Goal: Task Accomplishment & Management: Manage account settings

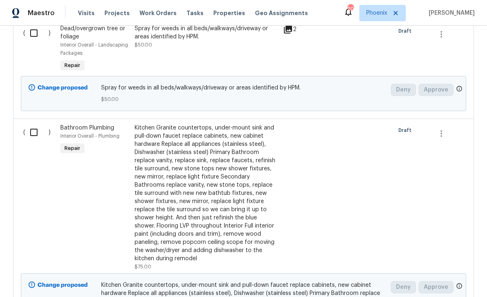
scroll to position [1408, 0]
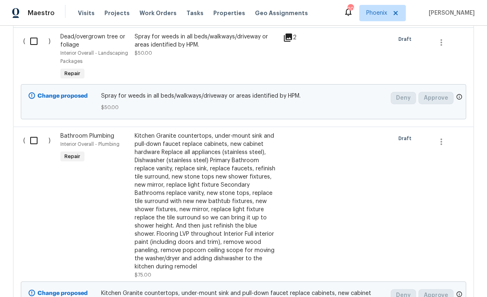
click at [169, 192] on div "Kitchen Granite countertops, under-mount sink and pull-down faucet replace cabi…" at bounding box center [207, 201] width 144 height 139
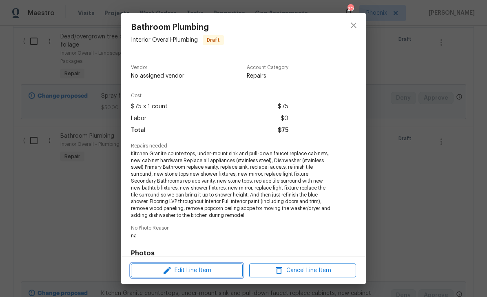
click at [169, 270] on icon "button" at bounding box center [167, 270] width 10 height 10
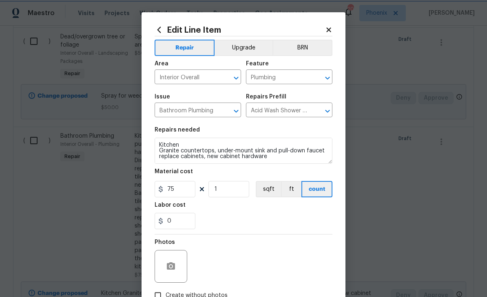
scroll to position [0, 0]
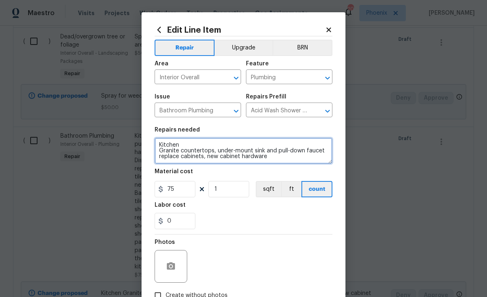
click at [157, 144] on textarea "Kitchen Granite countertops, under-mount sink and pull-down faucet replace cabi…" at bounding box center [244, 150] width 178 height 26
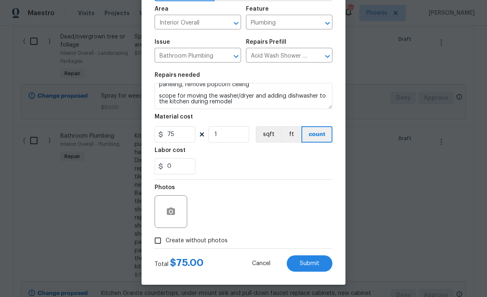
scroll to position [56, 0]
type textarea "Bid out- Kitchen Granite countertops, under-mount sink and pull-down faucet rep…"
click at [159, 240] on input "Create without photos" at bounding box center [158, 241] width 16 height 16
checkbox input "true"
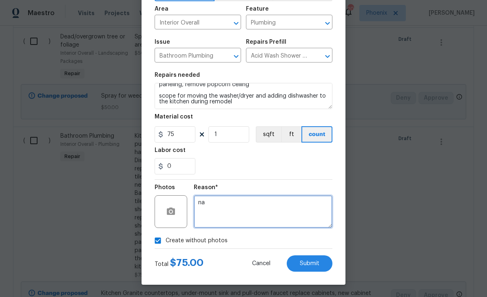
click at [226, 204] on textarea "na" at bounding box center [263, 211] width 139 height 33
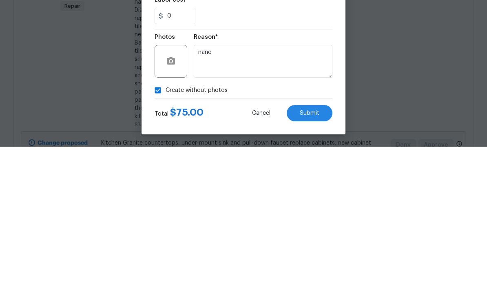
click at [259, 158] on div "0" at bounding box center [244, 166] width 178 height 16
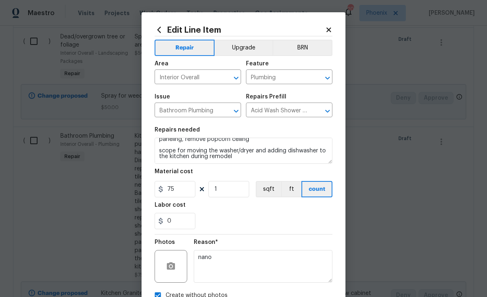
scroll to position [0, 0]
click at [237, 48] on button "Upgrade" at bounding box center [244, 48] width 58 height 16
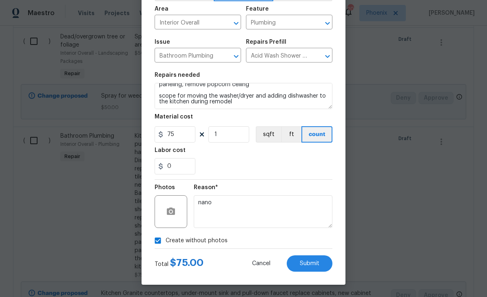
scroll to position [56, 0]
click at [300, 263] on span "Submit" at bounding box center [310, 263] width 20 height 6
type textarea "na"
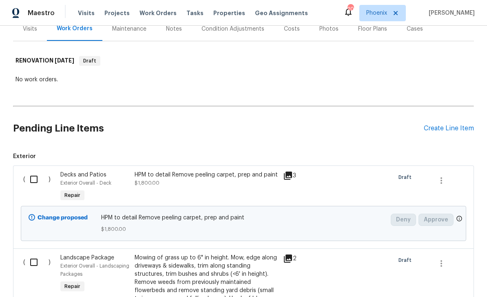
scroll to position [126, 0]
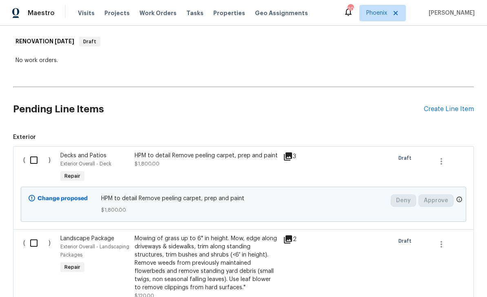
click at [33, 151] on input "checkbox" at bounding box center [36, 159] width 23 height 17
checkbox input "true"
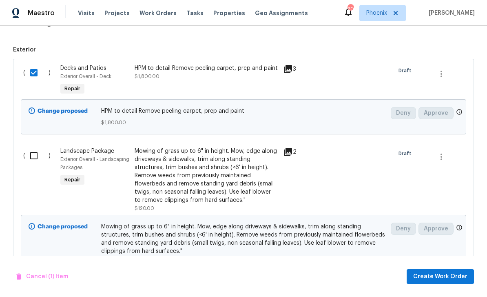
scroll to position [239, 0]
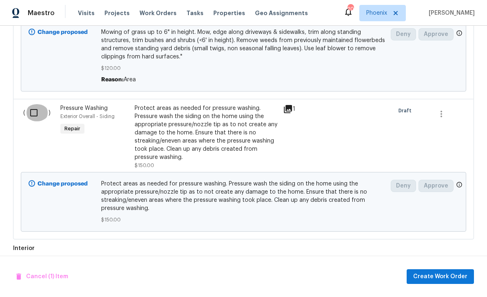
click at [31, 104] on input "checkbox" at bounding box center [36, 112] width 23 height 17
checkbox input "true"
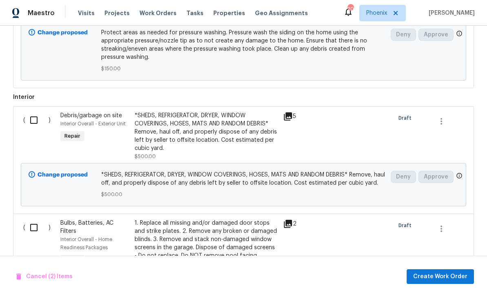
scroll to position [565, 0]
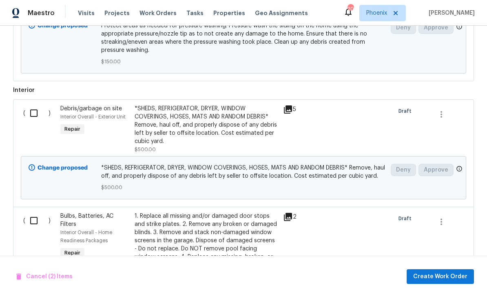
click at [37, 104] on input "checkbox" at bounding box center [36, 112] width 23 height 17
checkbox input "true"
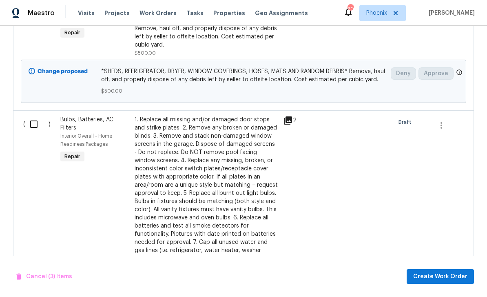
click at [38, 115] on input "checkbox" at bounding box center [36, 123] width 23 height 17
checkbox input "true"
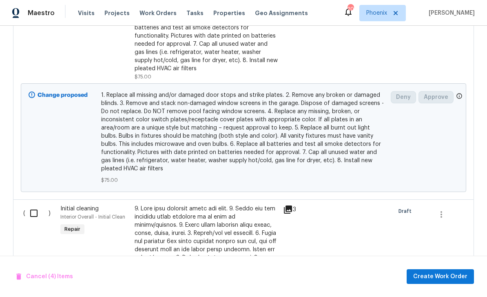
scroll to position [905, 0]
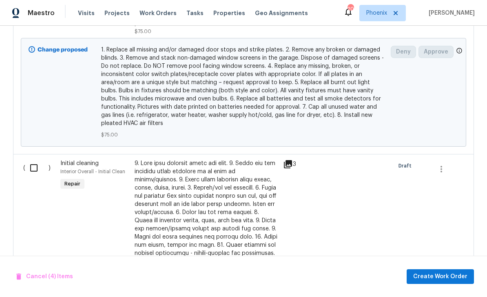
click at [41, 159] on input "checkbox" at bounding box center [36, 167] width 23 height 17
checkbox input "true"
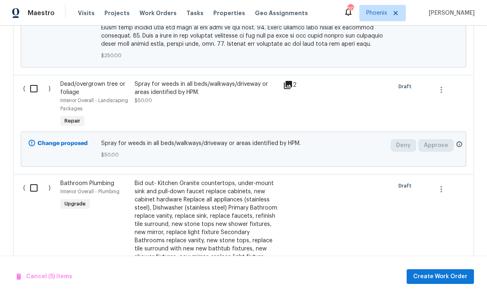
scroll to position [1352, 0]
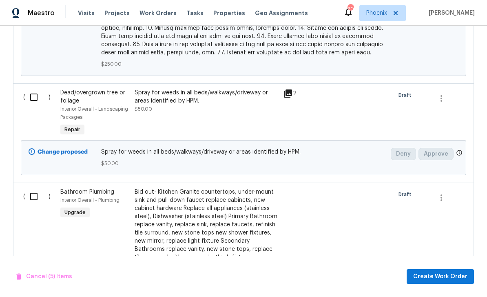
click at [35, 89] on input "checkbox" at bounding box center [36, 97] width 23 height 17
click at [38, 89] on input "checkbox" at bounding box center [36, 97] width 23 height 17
checkbox input "false"
click at [39, 188] on input "checkbox" at bounding box center [36, 196] width 23 height 17
checkbox input "true"
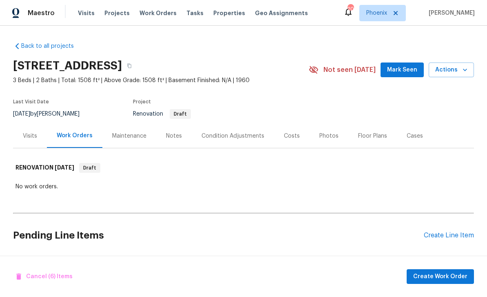
scroll to position [0, 0]
click at [173, 132] on div "Notes" at bounding box center [174, 136] width 16 height 8
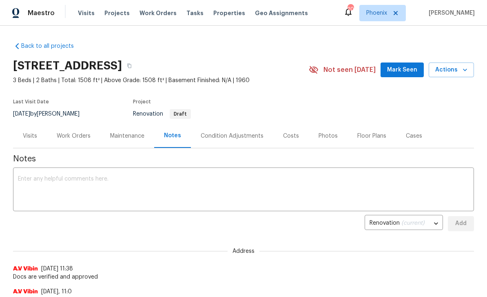
click at [33, 189] on textarea at bounding box center [243, 190] width 451 height 29
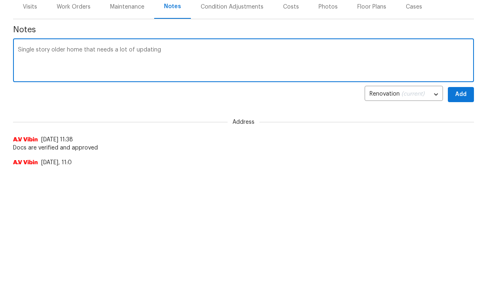
scroll to position [113, 0]
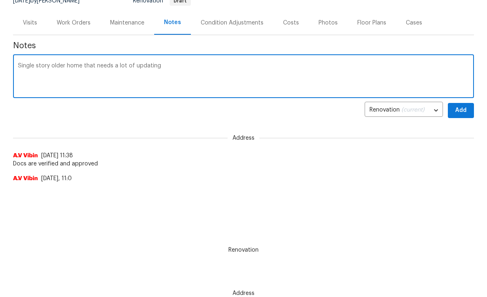
type textarea "Single story older home that needs a lot of updating"
click at [461, 112] on span "Add" at bounding box center [460, 110] width 13 height 10
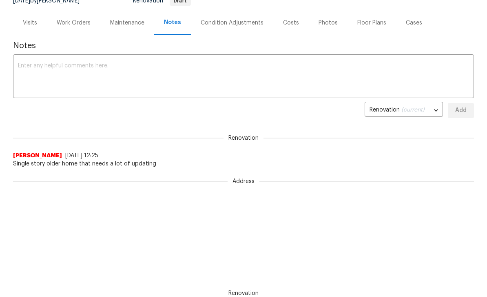
scroll to position [0, 0]
click at [80, 26] on div "Work Orders" at bounding box center [74, 23] width 34 height 8
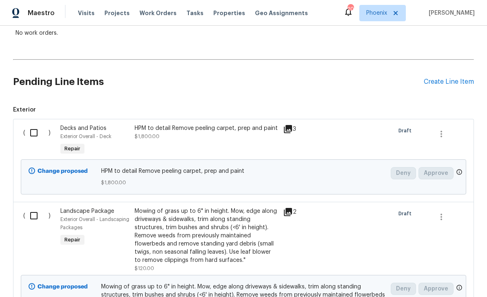
scroll to position [158, 0]
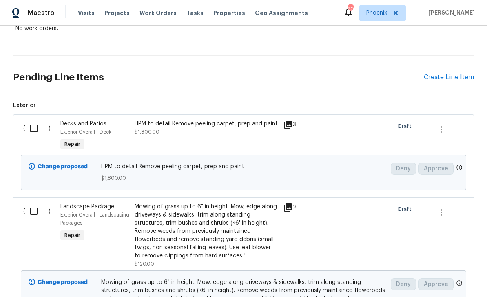
click at [34, 120] on input "checkbox" at bounding box center [36, 128] width 23 height 17
checkbox input "true"
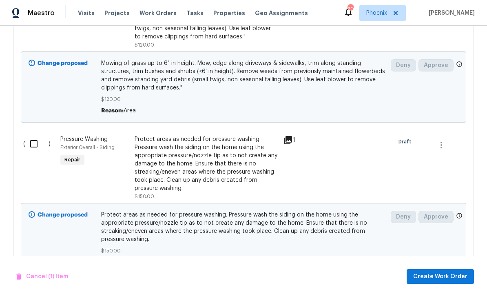
click at [32, 135] on input "checkbox" at bounding box center [36, 143] width 23 height 17
checkbox input "true"
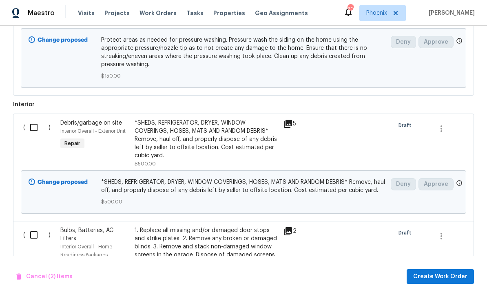
click at [35, 119] on input "checkbox" at bounding box center [36, 127] width 23 height 17
checkbox input "true"
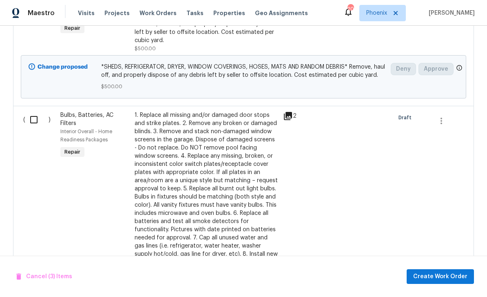
scroll to position [699, 0]
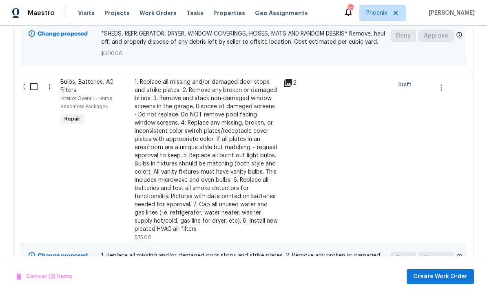
click at [40, 78] on input "checkbox" at bounding box center [36, 86] width 23 height 17
checkbox input "true"
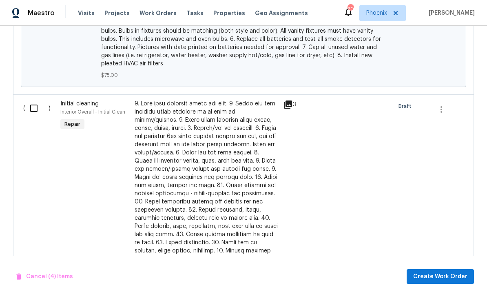
scroll to position [1021, 0]
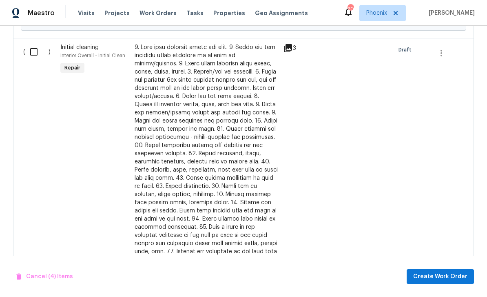
click at [36, 43] on input "checkbox" at bounding box center [36, 51] width 23 height 17
checkbox input "true"
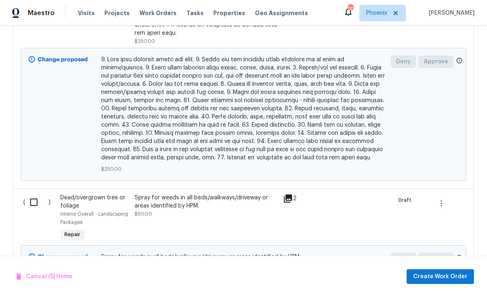
scroll to position [1251, 0]
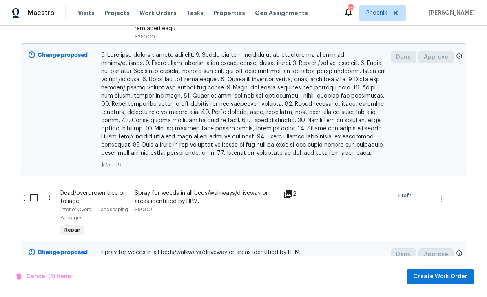
click at [36, 189] on input "checkbox" at bounding box center [36, 197] width 23 height 17
click at [37, 189] on input "checkbox" at bounding box center [36, 197] width 23 height 17
checkbox input "false"
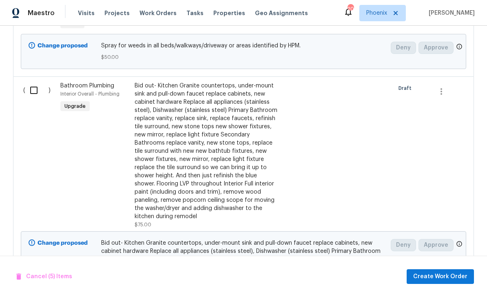
scroll to position [1440, 0]
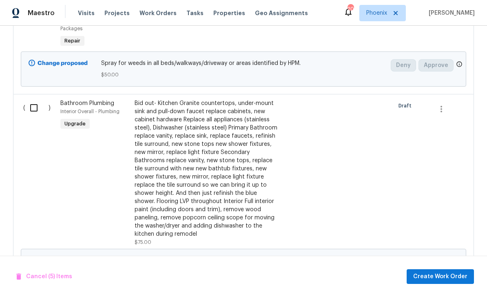
click at [34, 99] on input "checkbox" at bounding box center [36, 107] width 23 height 17
checkbox input "true"
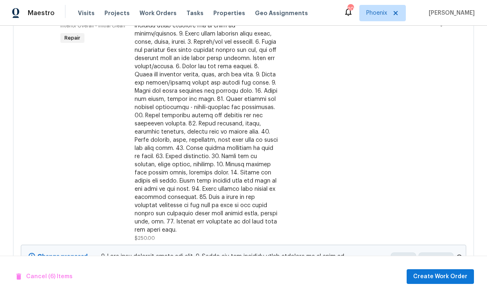
click at [430, 276] on span "Create Work Order" at bounding box center [440, 276] width 54 height 10
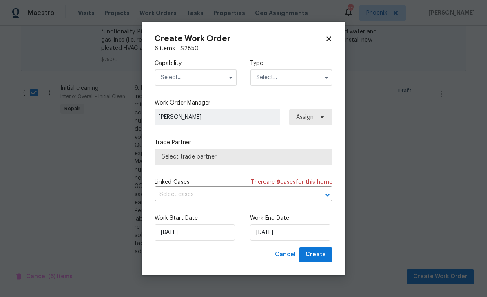
scroll to position [979, 0]
click at [193, 80] on input "text" at bounding box center [196, 77] width 82 height 16
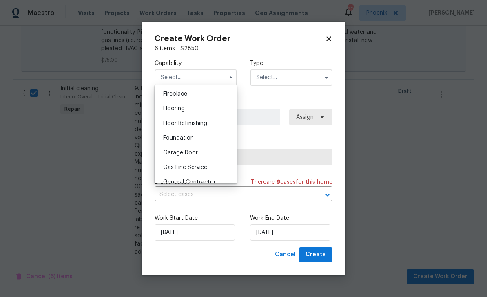
scroll to position [305, 0]
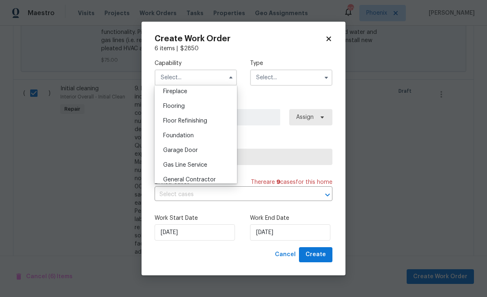
click at [195, 177] on span "General Contractor" at bounding box center [189, 180] width 53 height 6
type input "General Contractor"
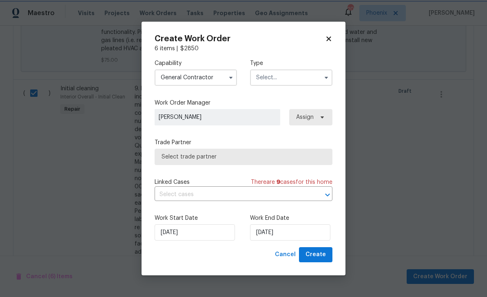
scroll to position [326, 0]
click at [299, 74] on input "text" at bounding box center [291, 77] width 82 height 16
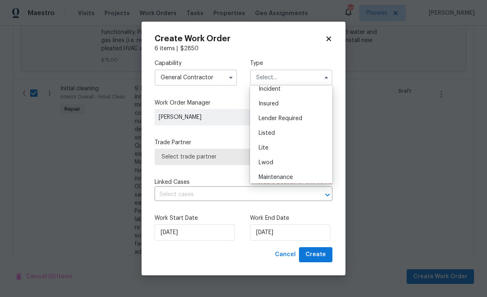
scroll to position [50, 0]
click at [275, 128] on div "Listed" at bounding box center [291, 132] width 78 height 15
type input "Listed"
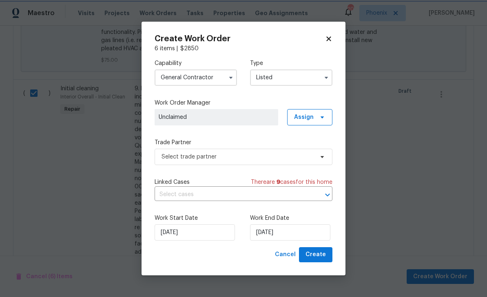
scroll to position [0, 0]
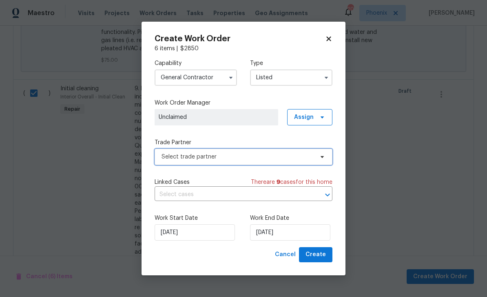
click at [257, 152] on span "Select trade partner" at bounding box center [244, 156] width 178 height 16
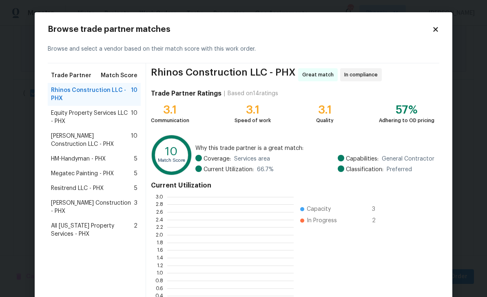
scroll to position [114, 126]
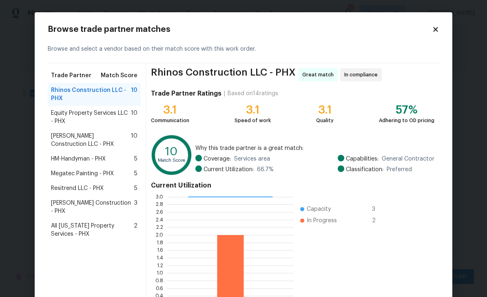
click at [60, 112] on span "Equity Property Services LLC - PHX" at bounding box center [91, 117] width 80 height 16
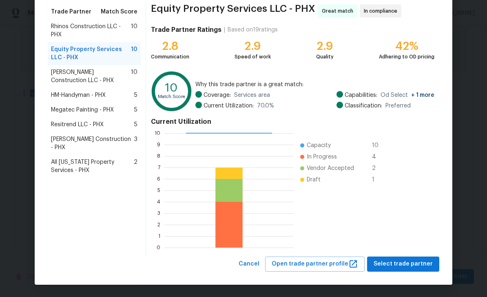
scroll to position [63, 0]
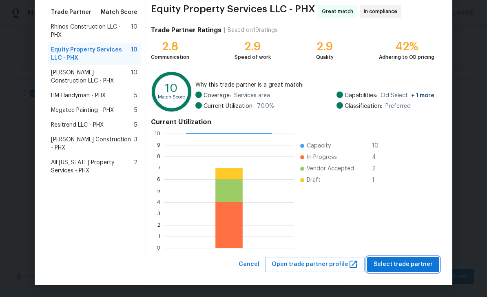
click at [404, 261] on span "Select trade partner" at bounding box center [403, 264] width 59 height 10
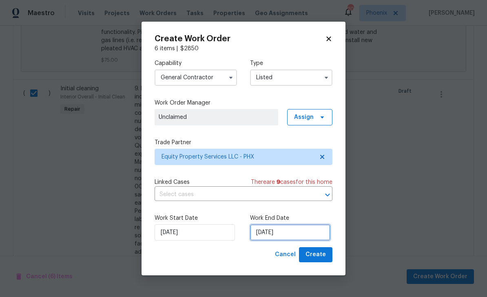
click at [298, 232] on input "[DATE]" at bounding box center [290, 232] width 80 height 16
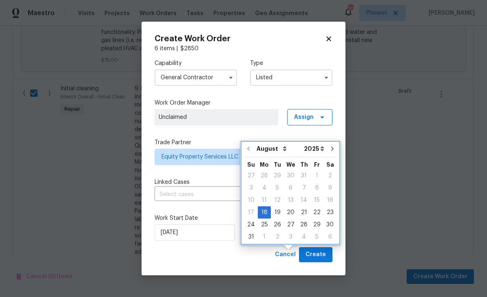
click at [330, 140] on button "Go to next month" at bounding box center [332, 148] width 12 height 16
type input "[DATE]"
select select "8"
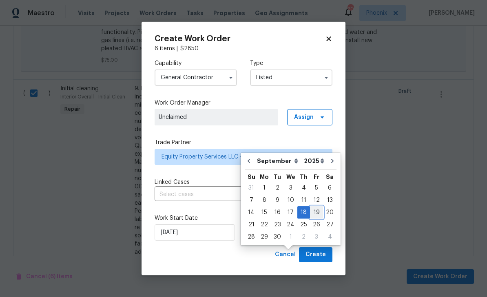
click at [315, 206] on div "19" at bounding box center [316, 211] width 13 height 11
type input "[DATE]"
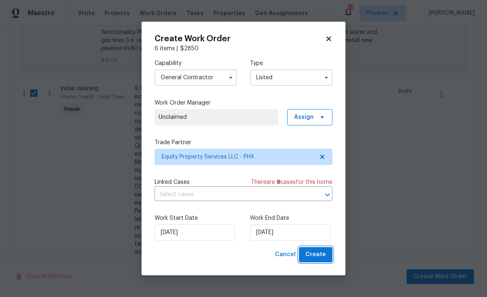
click at [313, 256] on span "Create" at bounding box center [316, 254] width 20 height 10
checkbox input "false"
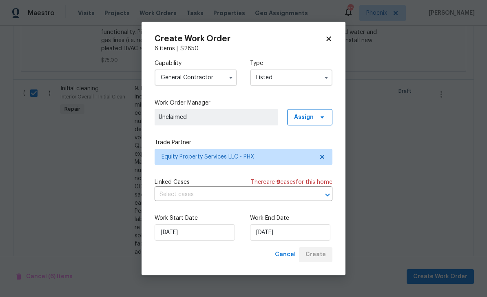
checkbox input "false"
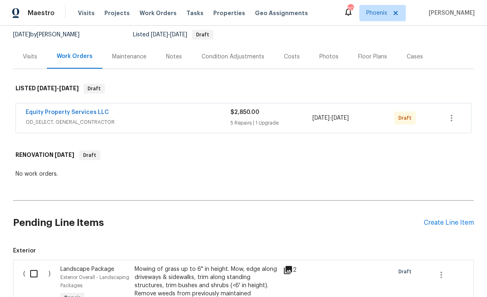
click at [61, 118] on span "OD_SELECT, GENERAL_CONTRACTOR" at bounding box center [128, 122] width 205 height 8
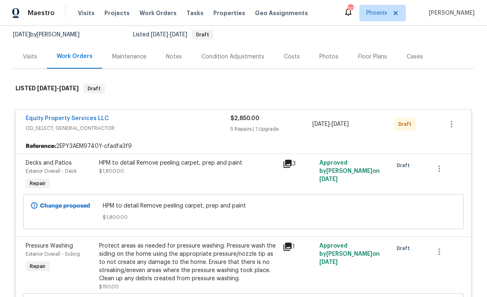
click at [48, 115] on link "Equity Property Services LLC" at bounding box center [67, 118] width 83 height 6
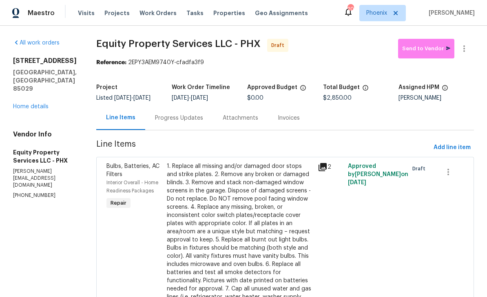
scroll to position [26, 0]
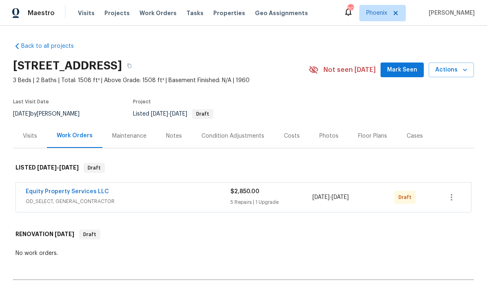
click at [99, 194] on link "Equity Property Services LLC" at bounding box center [67, 191] width 83 height 6
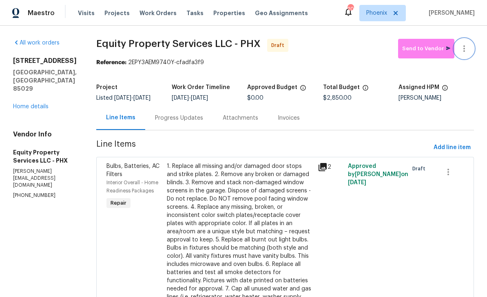
click at [465, 46] on icon "button" at bounding box center [464, 49] width 10 height 10
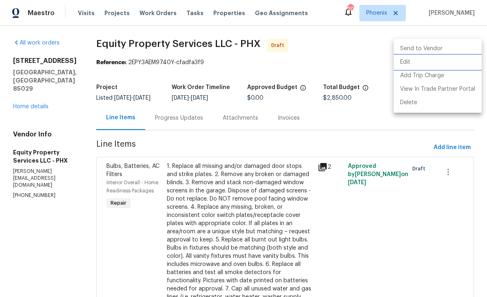
click at [401, 64] on li "Edit" at bounding box center [438, 61] width 88 height 13
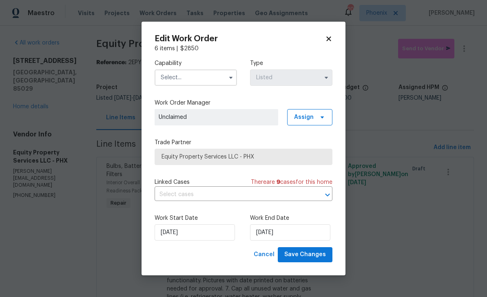
click at [197, 78] on input "text" at bounding box center [196, 77] width 82 height 16
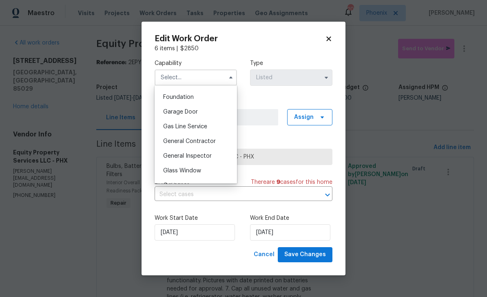
scroll to position [344, 0]
click at [184, 146] on div "General Contractor" at bounding box center [196, 140] width 78 height 15
type input "General Contractor"
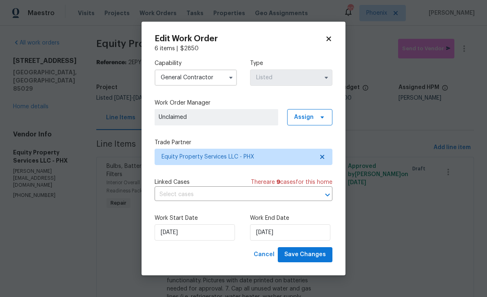
click at [324, 78] on icon "button" at bounding box center [326, 77] width 7 height 7
click at [324, 74] on icon "button" at bounding box center [326, 77] width 7 height 7
click at [329, 38] on icon at bounding box center [328, 39] width 4 height 4
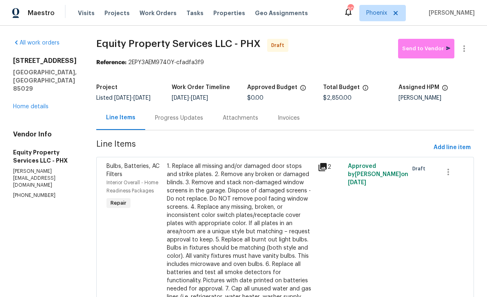
click at [17, 108] on link "Home details" at bounding box center [30, 107] width 35 height 6
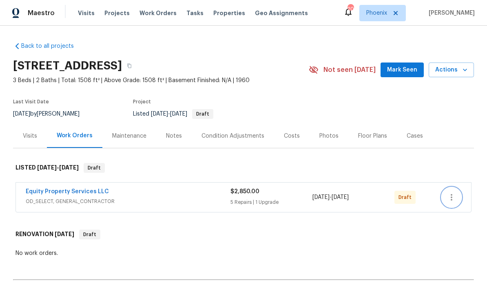
click at [452, 198] on icon "button" at bounding box center [452, 197] width 2 height 7
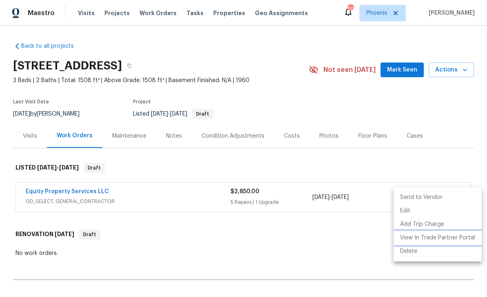
click at [413, 235] on li "View In Trade Partner Portal" at bounding box center [438, 237] width 88 height 13
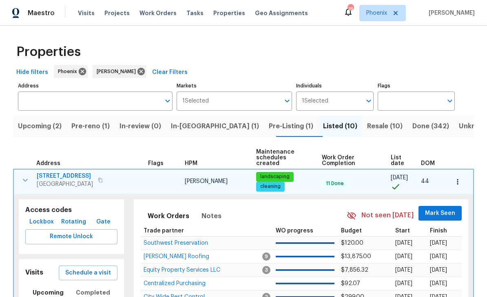
click at [30, 177] on button "button" at bounding box center [25, 180] width 16 height 16
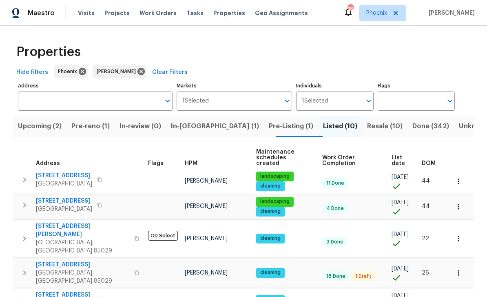
click at [32, 118] on button "Upcoming (2)" at bounding box center [39, 125] width 53 height 21
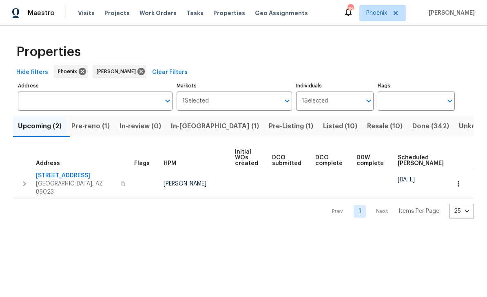
click at [97, 124] on span "Pre-reno (1)" at bounding box center [90, 125] width 38 height 11
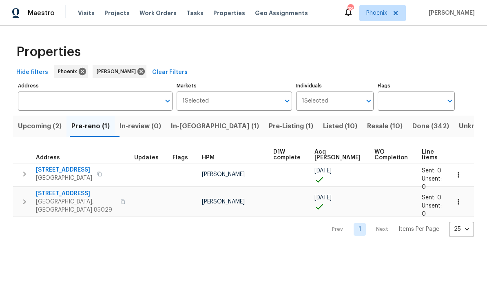
click at [102, 174] on icon "button" at bounding box center [99, 173] width 5 height 5
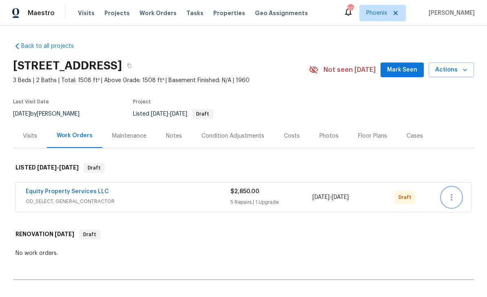
click at [453, 200] on icon "button" at bounding box center [452, 197] width 10 height 10
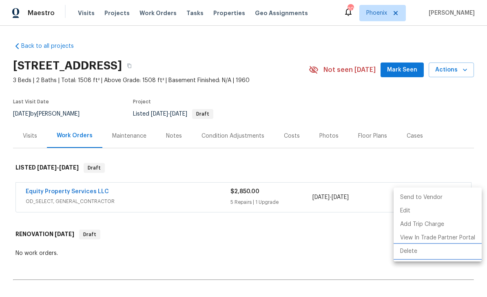
click at [411, 251] on li "Delete" at bounding box center [438, 250] width 88 height 13
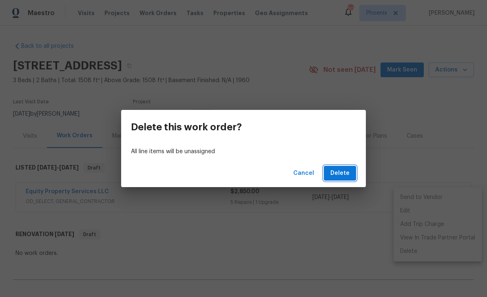
click at [339, 176] on span "Delete" at bounding box center [339, 173] width 19 height 10
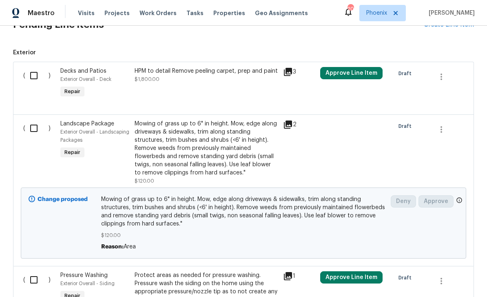
scroll to position [273, 0]
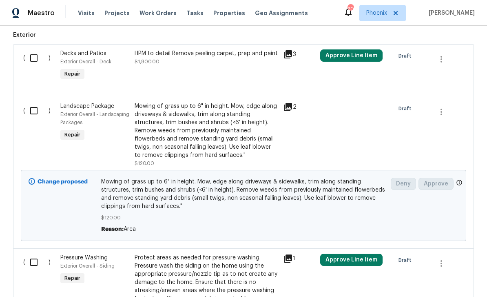
click at [31, 58] on input "checkbox" at bounding box center [36, 57] width 23 height 17
checkbox input "true"
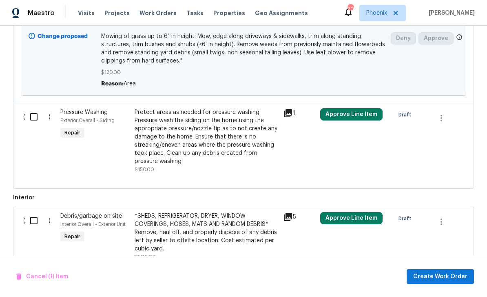
scroll to position [424, 0]
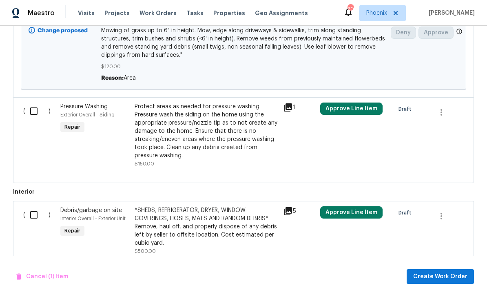
click at [36, 117] on input "checkbox" at bounding box center [36, 110] width 23 height 17
checkbox input "true"
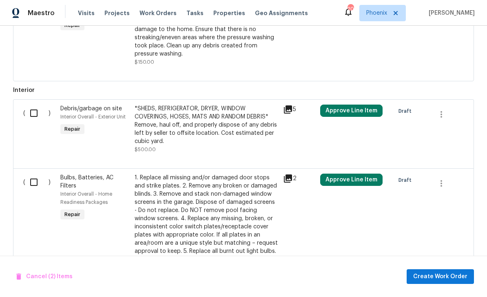
scroll to position [546, 0]
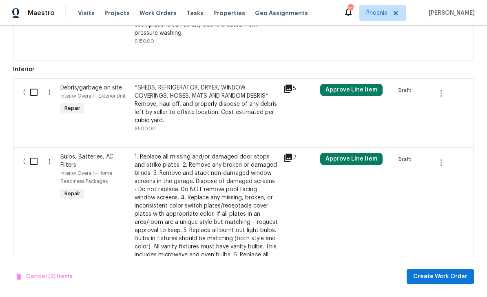
click at [31, 97] on input "checkbox" at bounding box center [36, 92] width 23 height 17
checkbox input "true"
click at [29, 168] on input "checkbox" at bounding box center [36, 161] width 23 height 17
checkbox input "true"
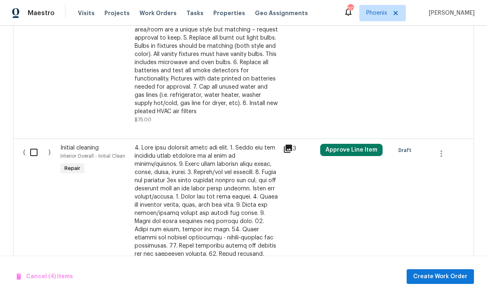
click at [31, 159] on input "checkbox" at bounding box center [36, 152] width 23 height 17
checkbox input "true"
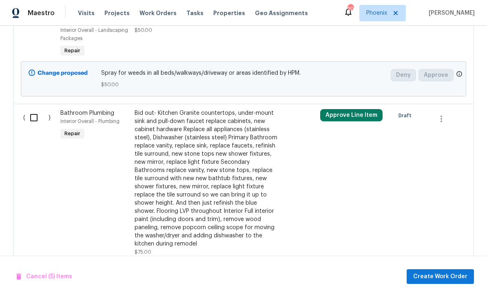
scroll to position [1120, 0]
click at [35, 112] on input "checkbox" at bounding box center [36, 118] width 23 height 17
checkbox input "true"
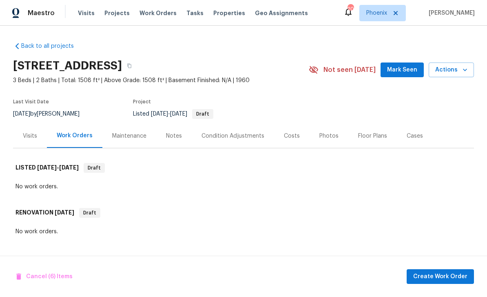
scroll to position [0, 0]
click at [429, 281] on button "Create Work Order" at bounding box center [440, 276] width 67 height 15
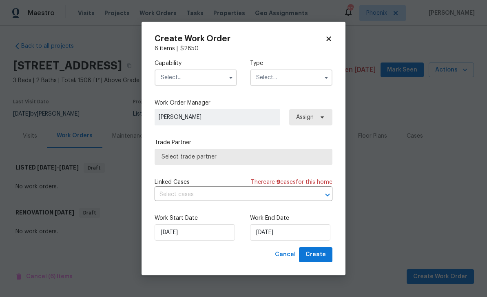
click at [176, 78] on input "text" at bounding box center [196, 77] width 82 height 16
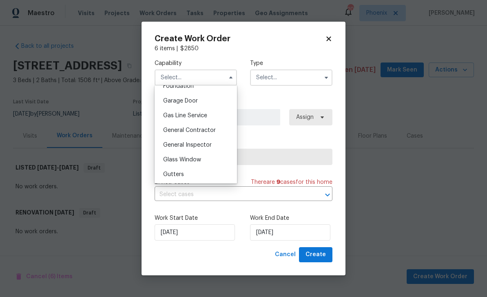
scroll to position [358, 0]
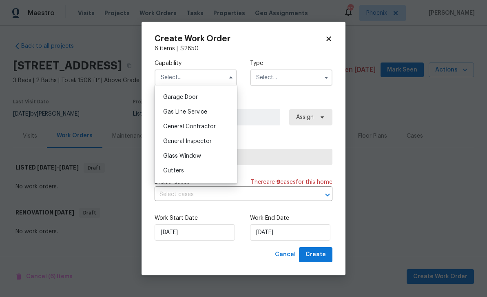
click at [173, 122] on div "General Contractor" at bounding box center [196, 126] width 78 height 15
type input "General Contractor"
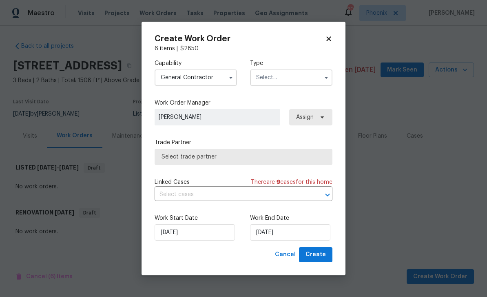
click at [250, 86] on div "Capability General Contractor Type" at bounding box center [244, 73] width 178 height 40
click at [261, 82] on input "text" at bounding box center [291, 77] width 82 height 16
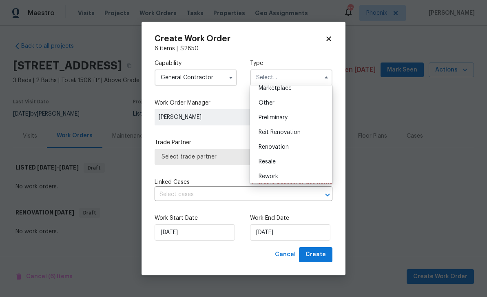
scroll to position [157, 0]
click at [268, 142] on span "Renovation" at bounding box center [274, 143] width 30 height 6
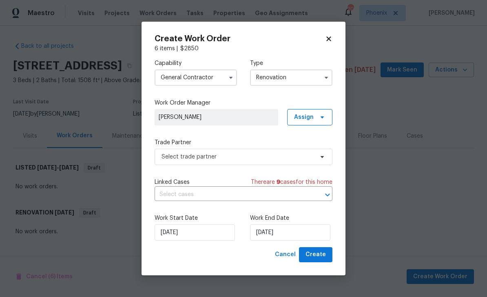
type input "Renovation"
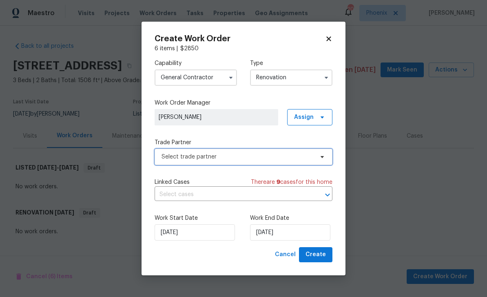
click at [182, 151] on span "Select trade partner" at bounding box center [244, 156] width 178 height 16
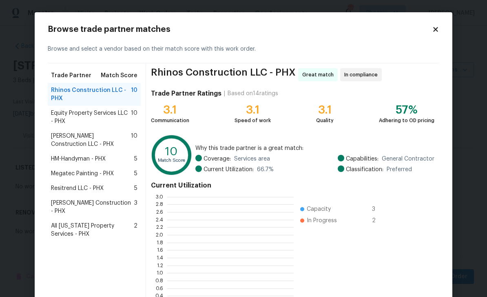
scroll to position [1, 1]
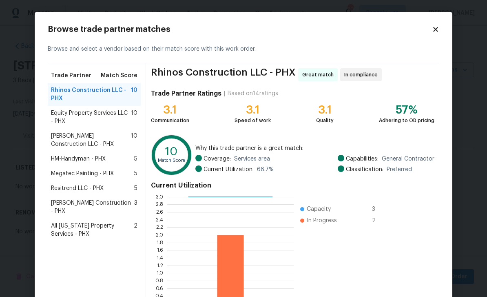
click at [76, 117] on span "Equity Property Services LLC - PHX" at bounding box center [91, 117] width 80 height 16
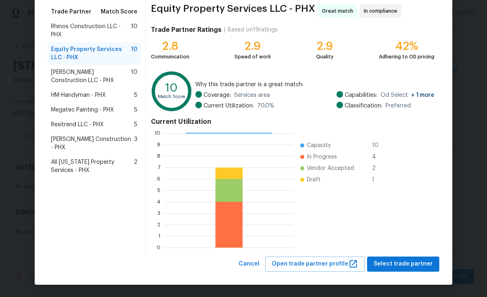
scroll to position [63, 0]
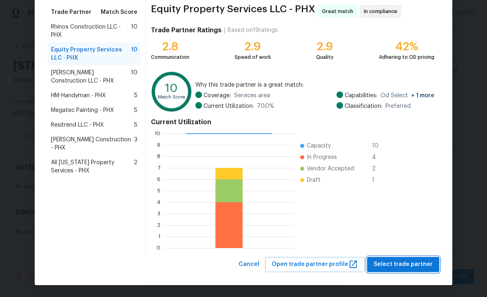
click at [416, 266] on span "Select trade partner" at bounding box center [403, 264] width 59 height 10
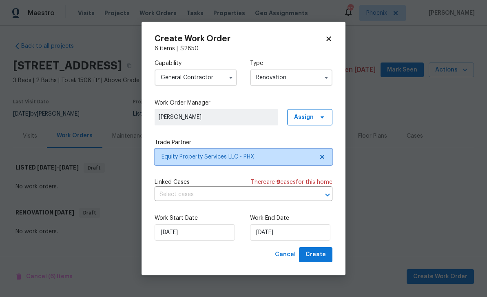
scroll to position [0, 0]
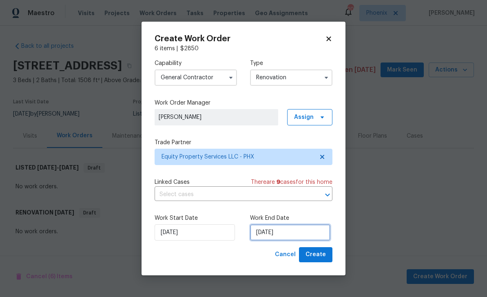
click at [293, 234] on input "[DATE]" at bounding box center [290, 232] width 80 height 16
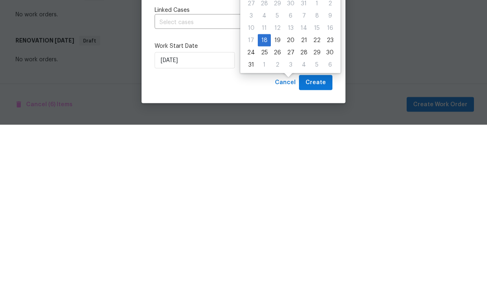
scroll to position [26, 0]
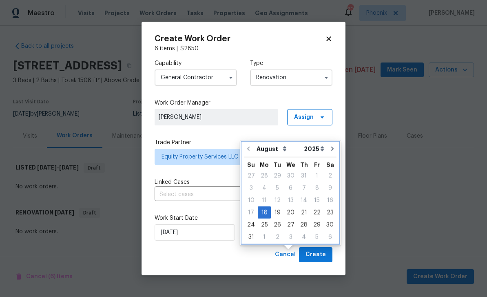
click at [329, 145] on icon "Go to next month" at bounding box center [332, 148] width 7 height 7
type input "[DATE]"
select select "8"
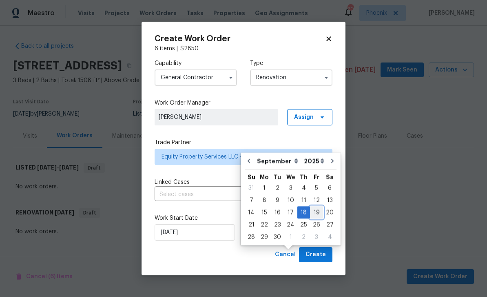
click at [315, 206] on div "19" at bounding box center [316, 211] width 13 height 11
type input "[DATE]"
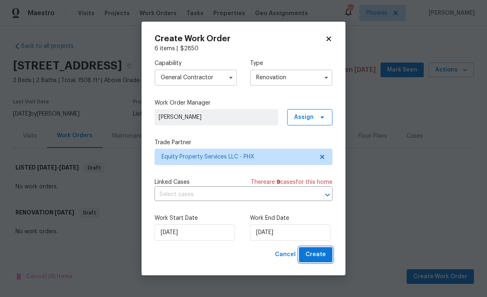
click at [324, 259] on span "Create" at bounding box center [316, 254] width 20 height 10
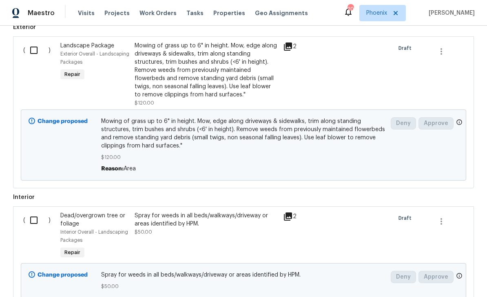
scroll to position [302, 0]
click at [34, 42] on input "checkbox" at bounding box center [36, 50] width 23 height 17
checkbox input "true"
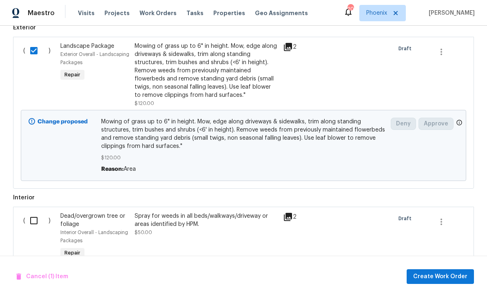
click at [26, 212] on input "checkbox" at bounding box center [36, 220] width 23 height 17
checkbox input "true"
click at [446, 278] on span "Create Work Order" at bounding box center [440, 276] width 54 height 10
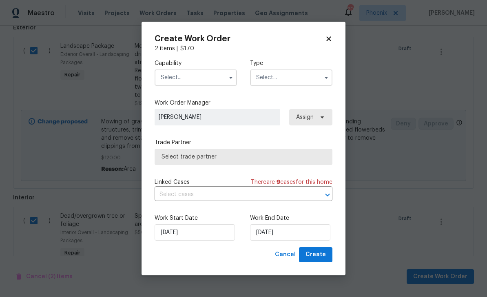
click at [177, 71] on input "text" at bounding box center [196, 77] width 82 height 16
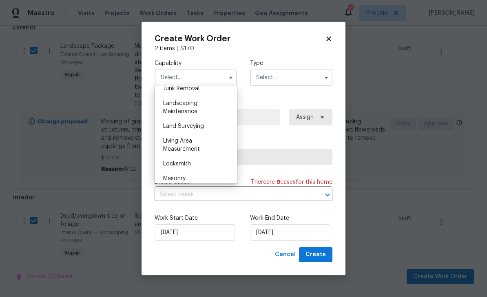
scroll to position [516, 0]
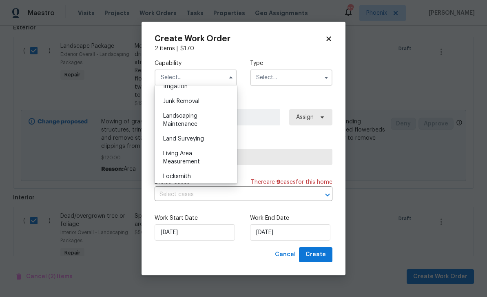
click at [175, 124] on span "Landscaping Maintenance" at bounding box center [180, 120] width 34 height 14
type input "Landscaping Maintenance"
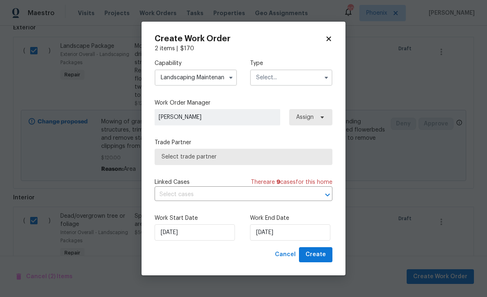
click at [284, 79] on input "text" at bounding box center [291, 77] width 82 height 16
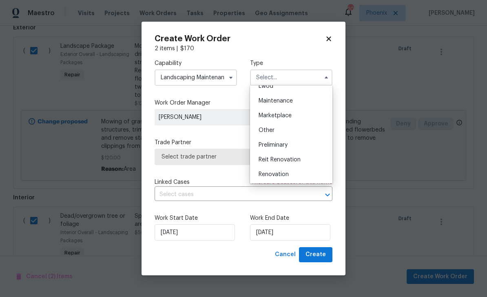
scroll to position [132, 0]
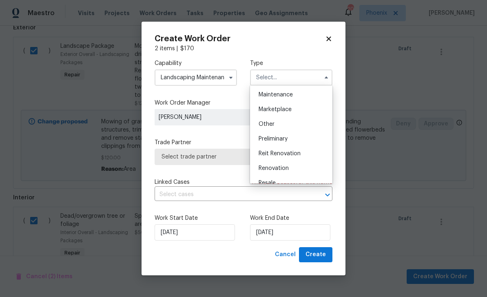
click at [268, 169] on span "Renovation" at bounding box center [274, 168] width 30 height 6
type input "Renovation"
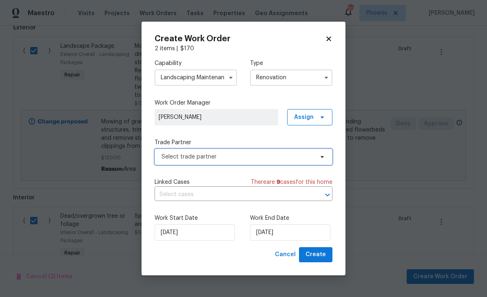
click at [204, 157] on span "Select trade partner" at bounding box center [238, 157] width 152 height 8
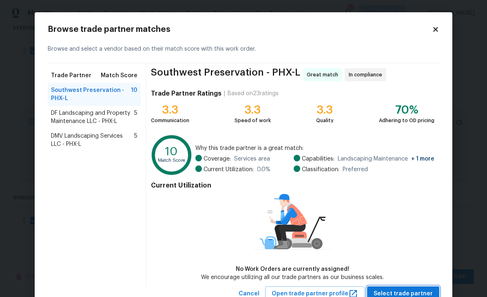
click at [407, 290] on span "Select trade partner" at bounding box center [403, 293] width 59 height 10
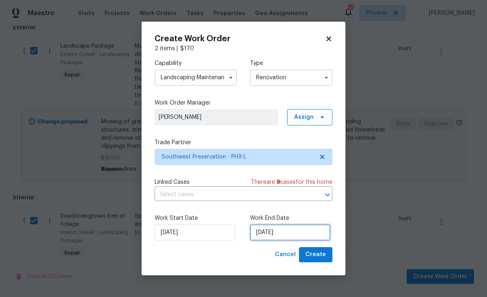
click at [308, 227] on input "[DATE]" at bounding box center [290, 232] width 80 height 16
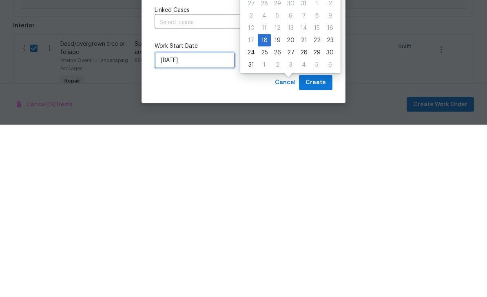
click at [215, 224] on input "[DATE]" at bounding box center [195, 232] width 80 height 16
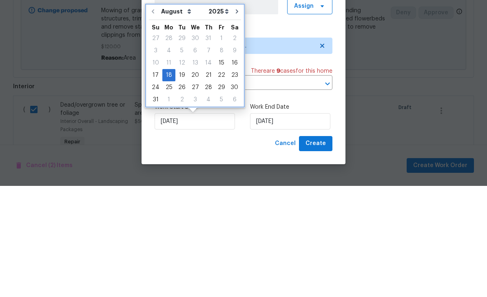
click at [236, 120] on icon "Go to next month" at bounding box center [237, 122] width 2 height 4
type input "[DATE]"
select select "8"
type input "[DATE]"
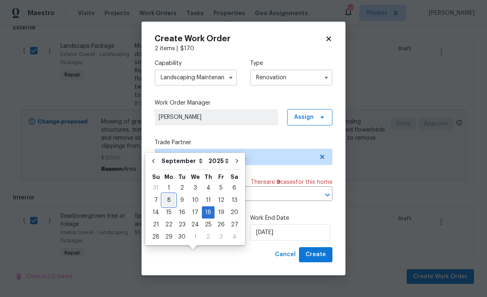
click at [168, 194] on div "8" at bounding box center [168, 199] width 13 height 11
type input "[DATE]"
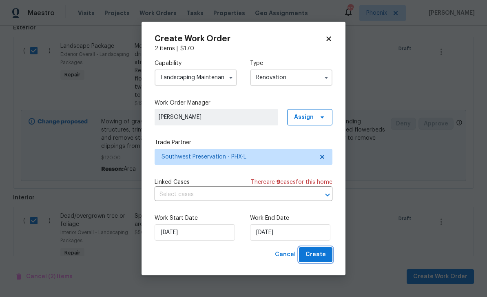
click at [318, 256] on span "Create" at bounding box center [316, 254] width 20 height 10
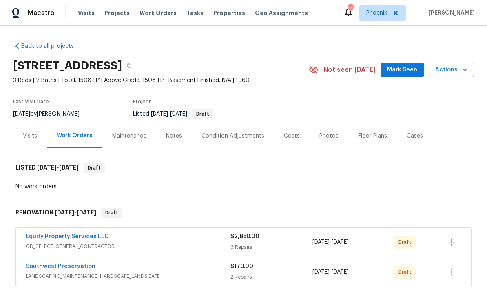
scroll to position [0, 0]
click at [31, 233] on link "Equity Property Services LLC" at bounding box center [67, 236] width 83 height 6
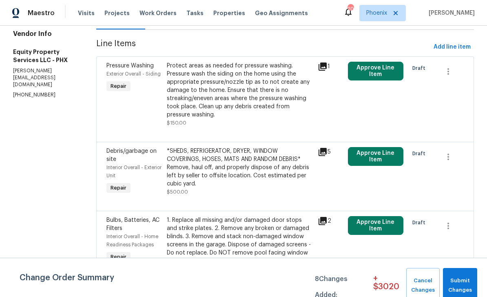
scroll to position [109, 0]
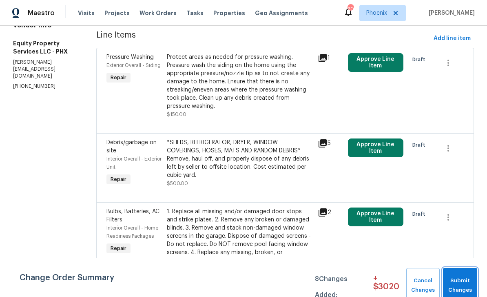
click at [461, 277] on span "Submit Changes" at bounding box center [460, 285] width 26 height 19
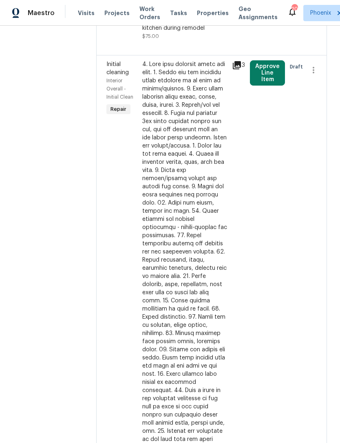
scroll to position [892, 0]
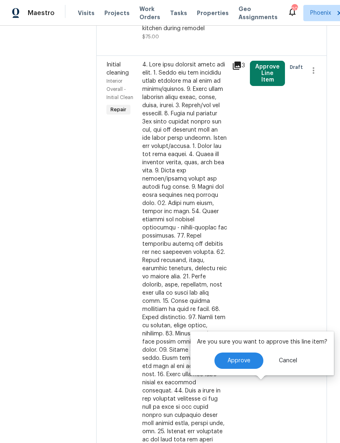
click at [244, 296] on span "Approve" at bounding box center [239, 361] width 23 height 6
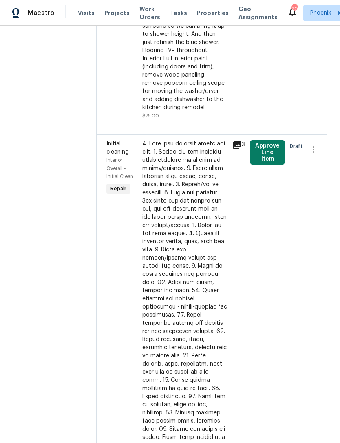
scroll to position [690, 0]
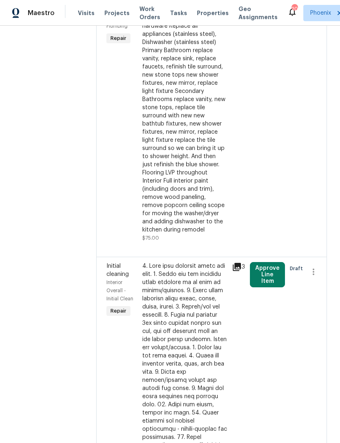
click at [266, 262] on button "Approve Line Item" at bounding box center [267, 274] width 35 height 25
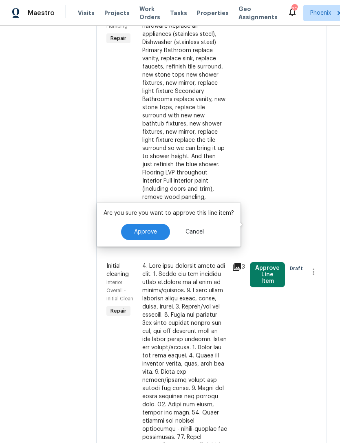
click at [158, 233] on button "Approve" at bounding box center [145, 232] width 49 height 16
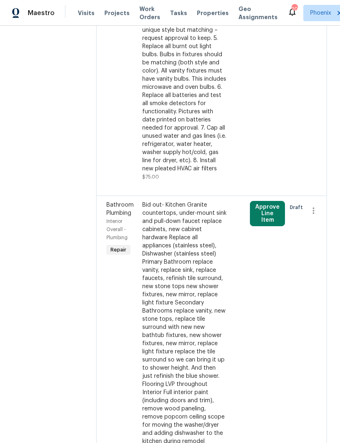
scroll to position [433, 0]
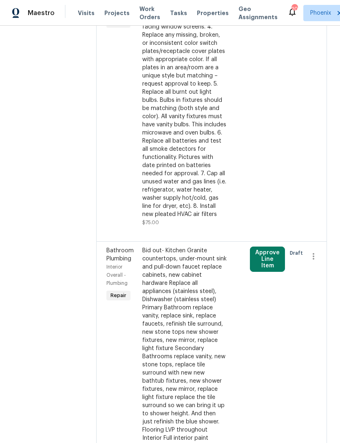
click at [264, 247] on button "Approve Line Item" at bounding box center [267, 259] width 35 height 25
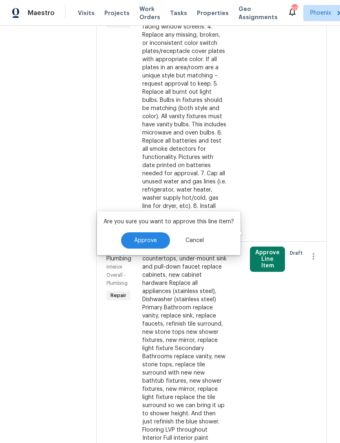
click at [155, 241] on span "Approve" at bounding box center [145, 241] width 23 height 6
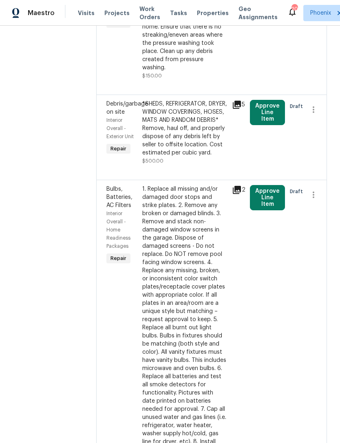
scroll to position [192, 0]
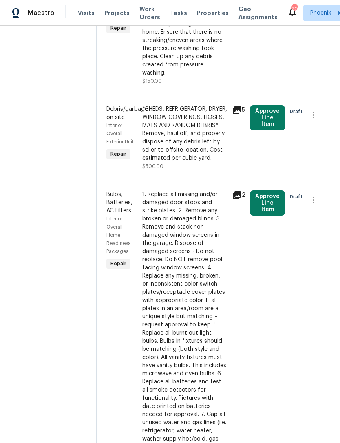
click at [263, 198] on button "Approve Line Item" at bounding box center [267, 202] width 35 height 25
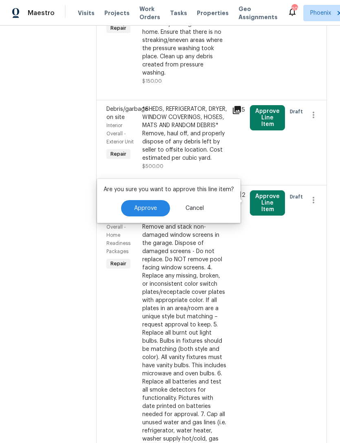
click at [158, 206] on button "Approve" at bounding box center [145, 208] width 49 height 16
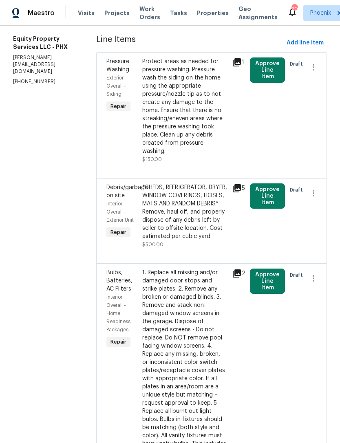
scroll to position [18, 0]
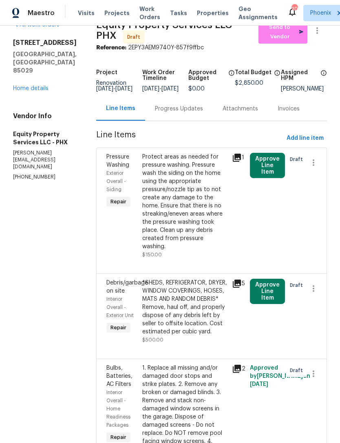
click at [267, 287] on button "Approve Line Item" at bounding box center [267, 291] width 35 height 25
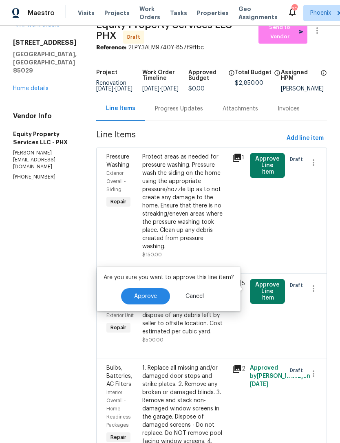
click at [153, 296] on span "Approve" at bounding box center [145, 297] width 23 height 6
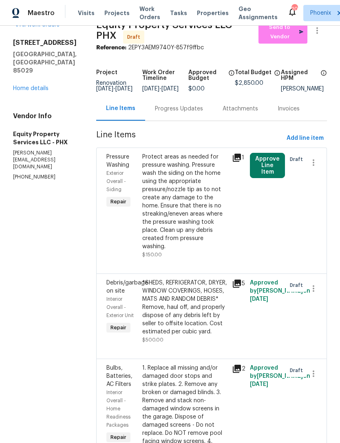
click at [263, 176] on button "Approve Line Item" at bounding box center [267, 165] width 35 height 25
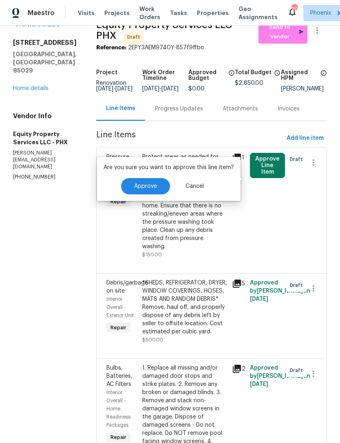
click at [153, 184] on span "Approve" at bounding box center [145, 187] width 23 height 6
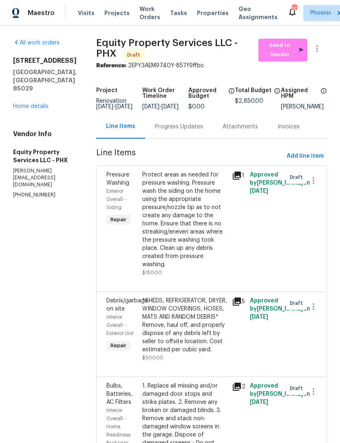
scroll to position [0, 0]
click at [35, 108] on div "[STREET_ADDRESS][PERSON_NAME] Home details" at bounding box center [45, 84] width 64 height 54
click at [44, 109] on link "Home details" at bounding box center [30, 107] width 35 height 6
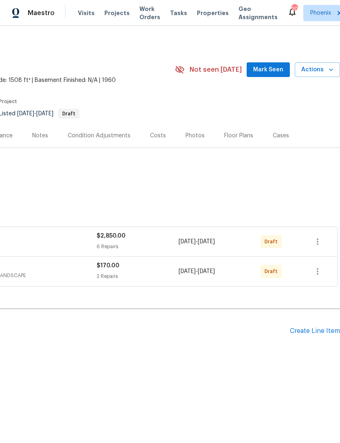
scroll to position [0, 121]
click at [313, 247] on icon "button" at bounding box center [318, 242] width 10 height 10
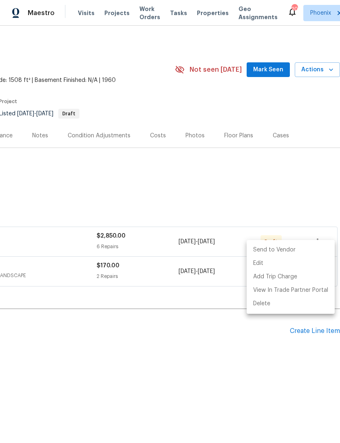
click at [285, 252] on li "Send to Vendor" at bounding box center [291, 250] width 88 height 13
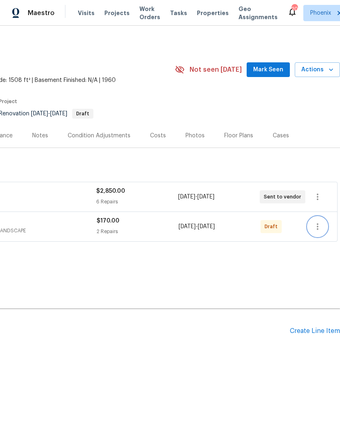
click at [314, 232] on icon "button" at bounding box center [318, 227] width 10 height 10
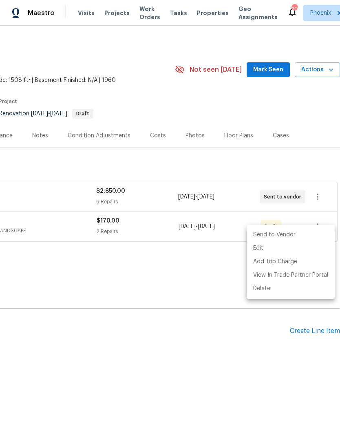
click at [285, 237] on li "Send to Vendor" at bounding box center [291, 234] width 88 height 13
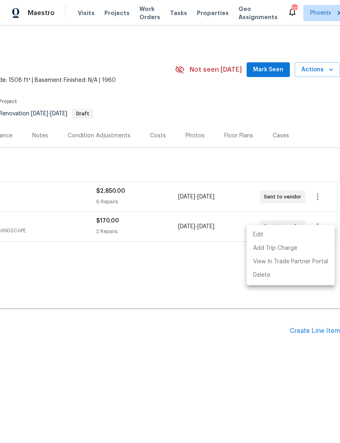
click at [185, 298] on div at bounding box center [170, 221] width 340 height 443
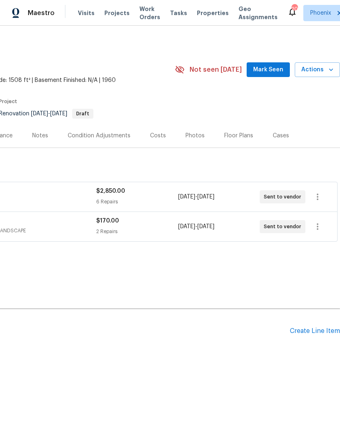
click at [268, 71] on button "Mark Seen" at bounding box center [268, 69] width 43 height 15
